Goal: Task Accomplishment & Management: Manage account settings

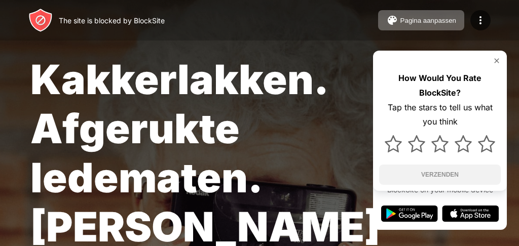
click at [270, 113] on div "Kakkerlakken. Afgerukte ledematen. [PERSON_NAME]." at bounding box center [213, 178] width 366 height 246
click at [57, 22] on div "The site is blocked by BlockSite" at bounding box center [96, 20] width 136 height 24
click at [40, 20] on img at bounding box center [40, 20] width 24 height 24
